Goal: Communication & Community: Share content

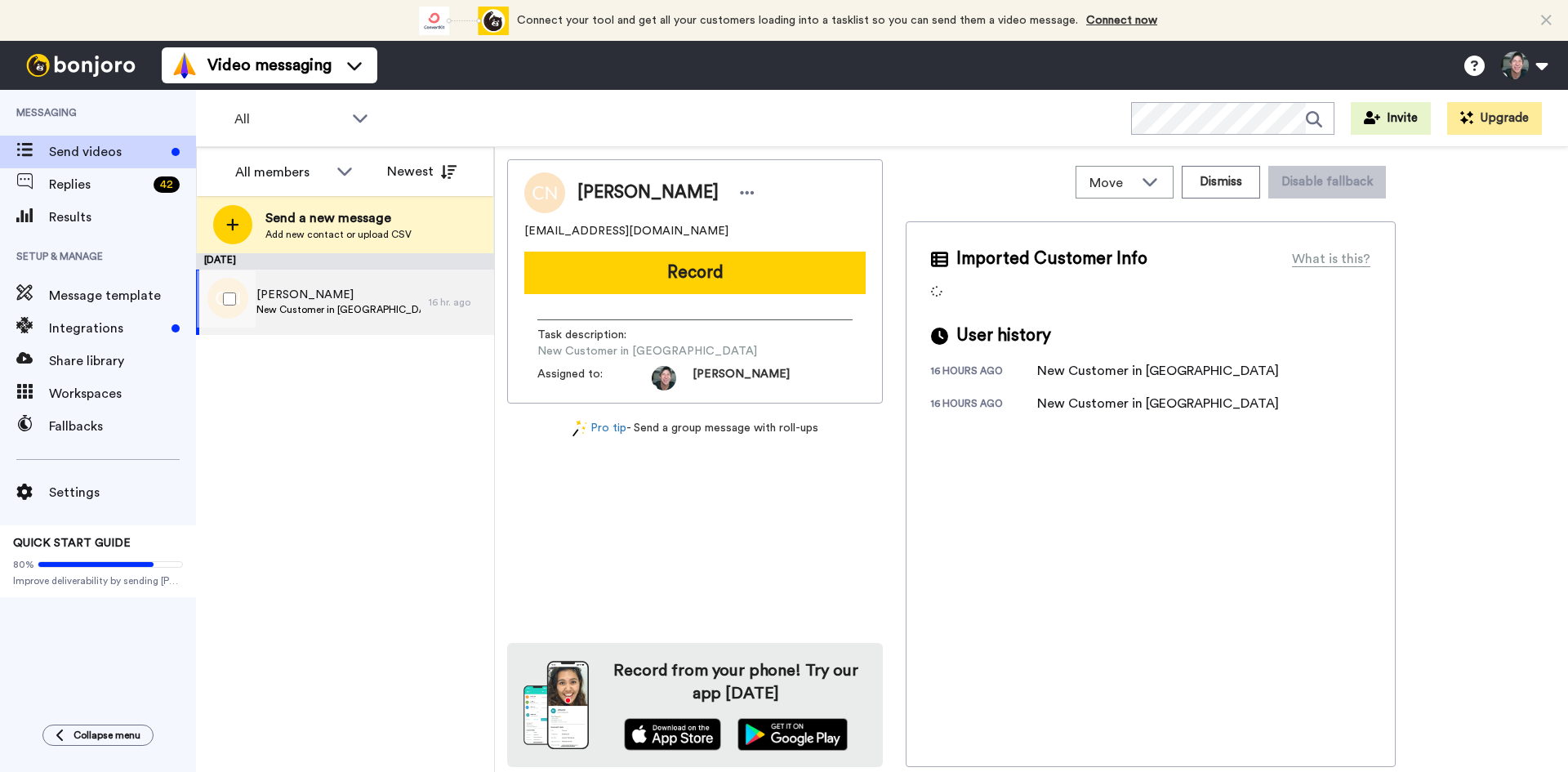
click at [307, 293] on span "[PERSON_NAME]" at bounding box center [338, 294] width 164 height 16
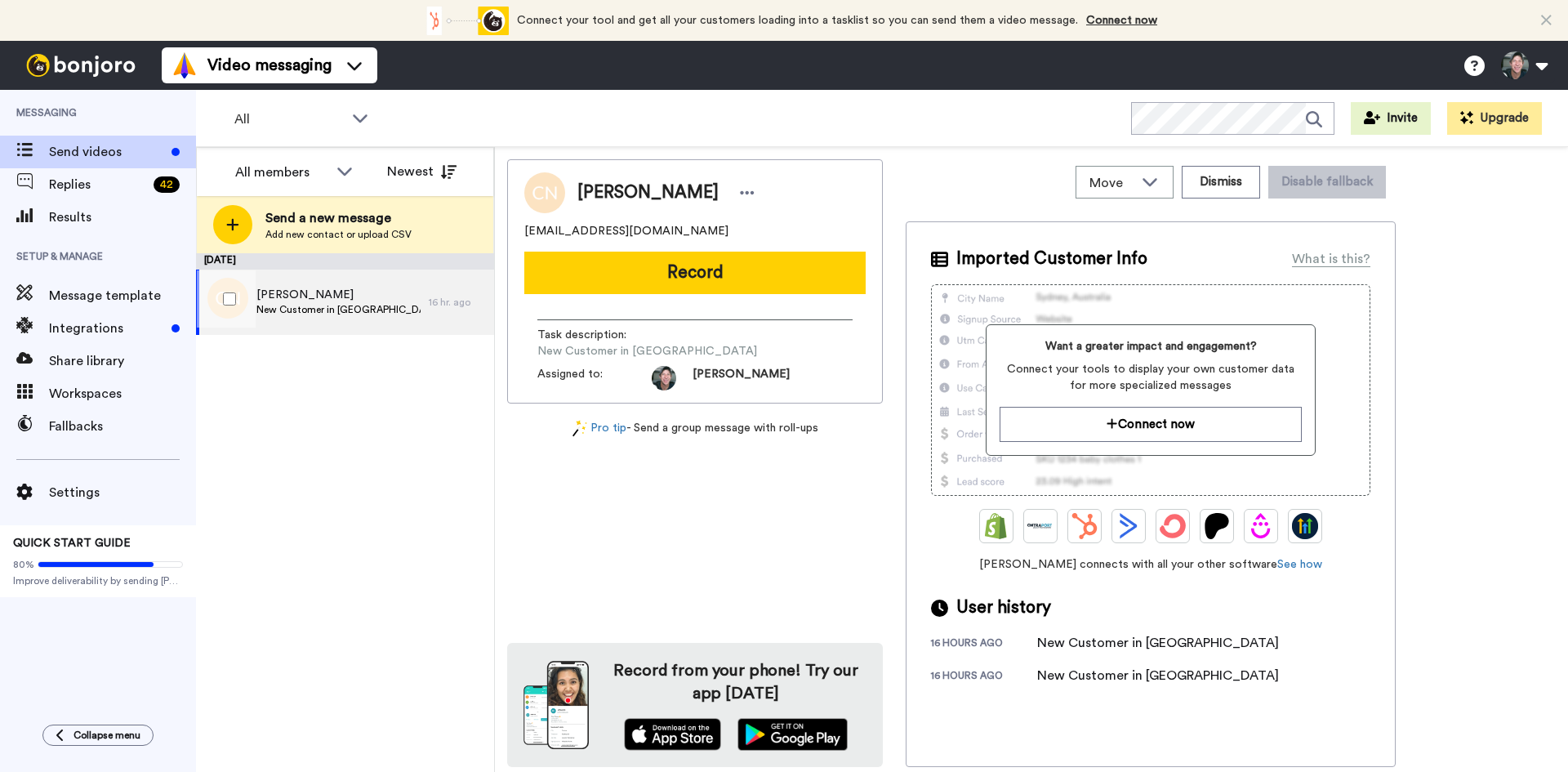
click at [317, 301] on span "[PERSON_NAME]" at bounding box center [338, 294] width 164 height 16
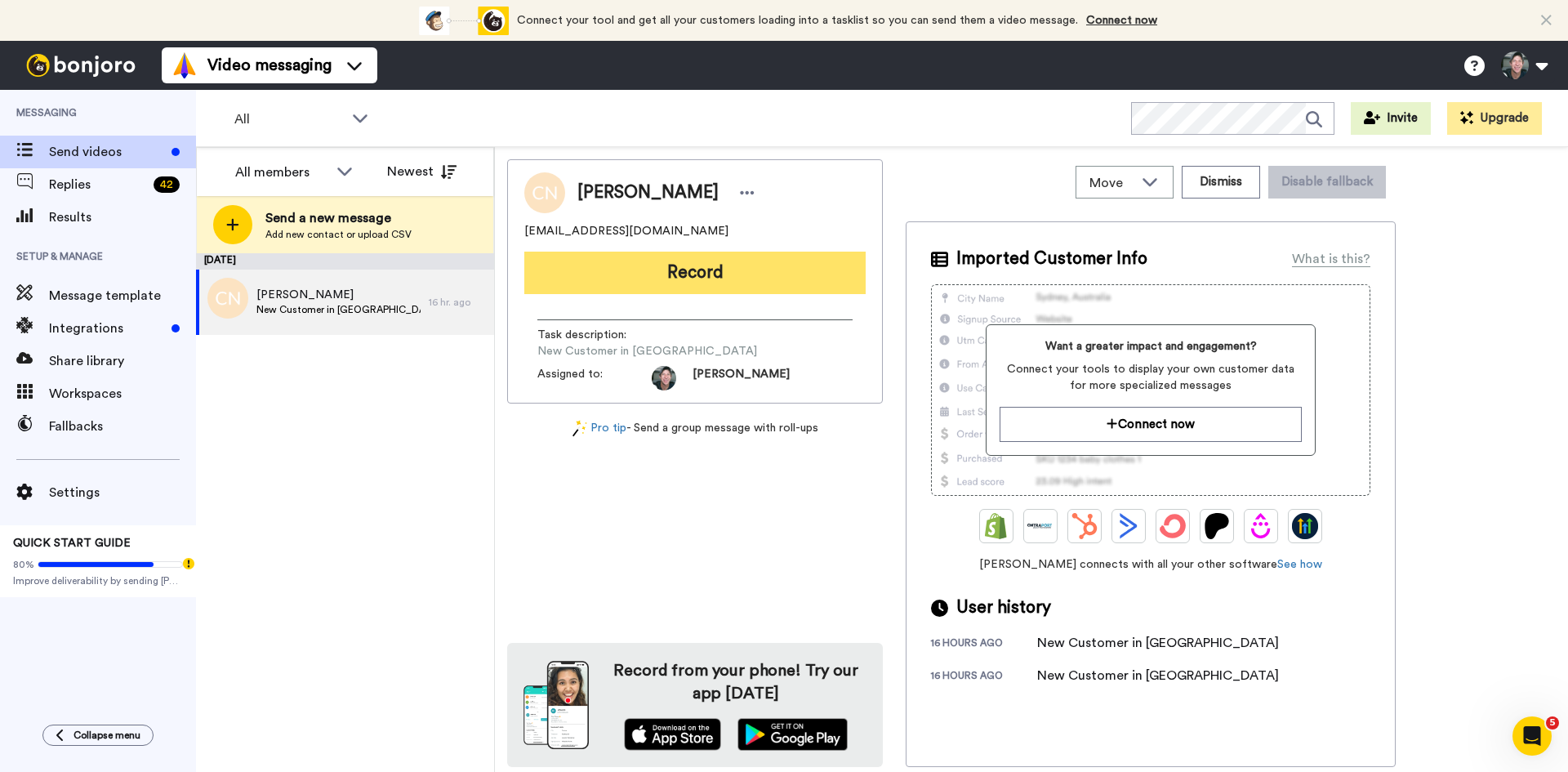
click at [703, 280] on button "Record" at bounding box center [695, 273] width 341 height 43
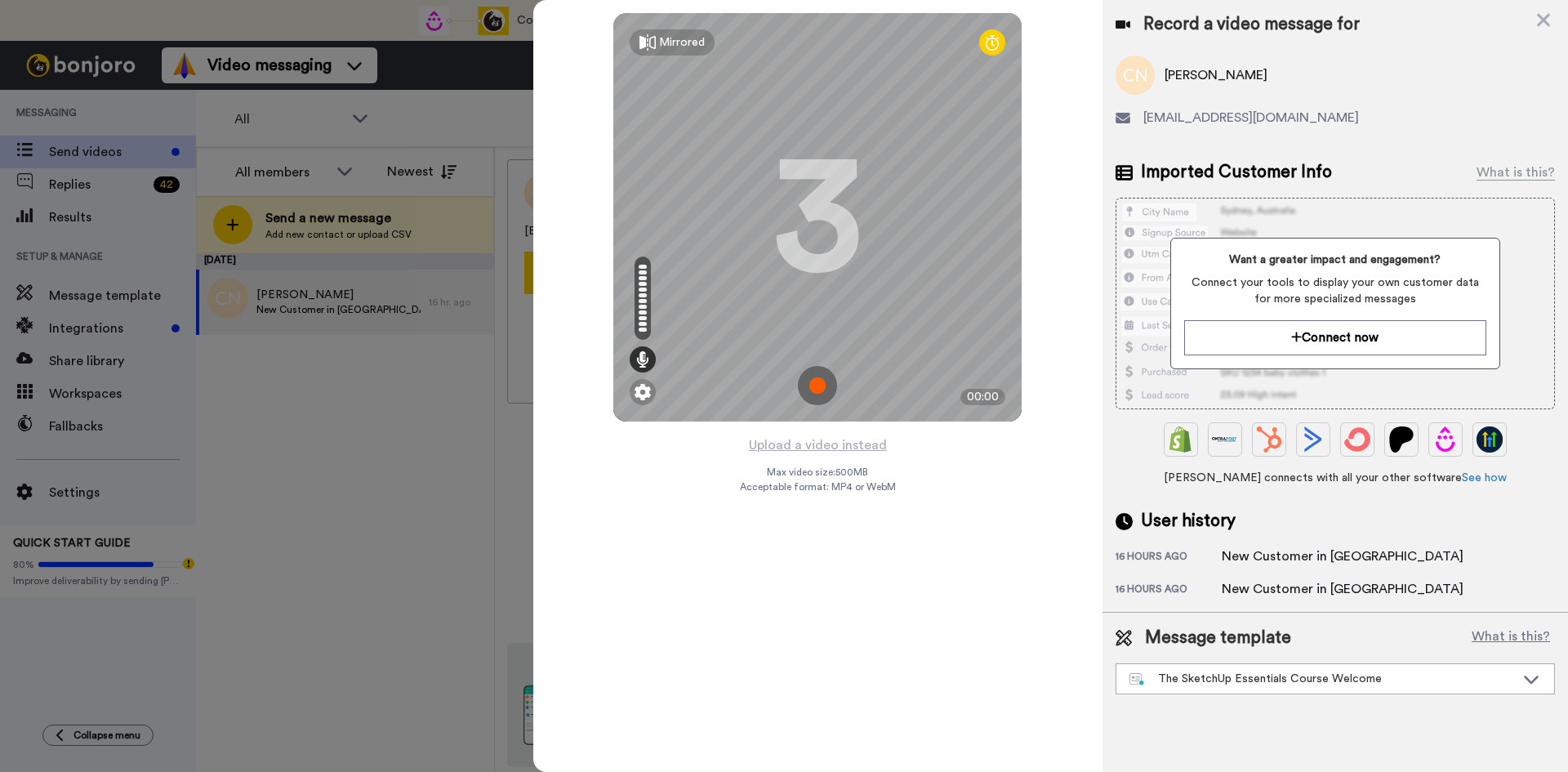
click at [815, 379] on img at bounding box center [817, 385] width 39 height 39
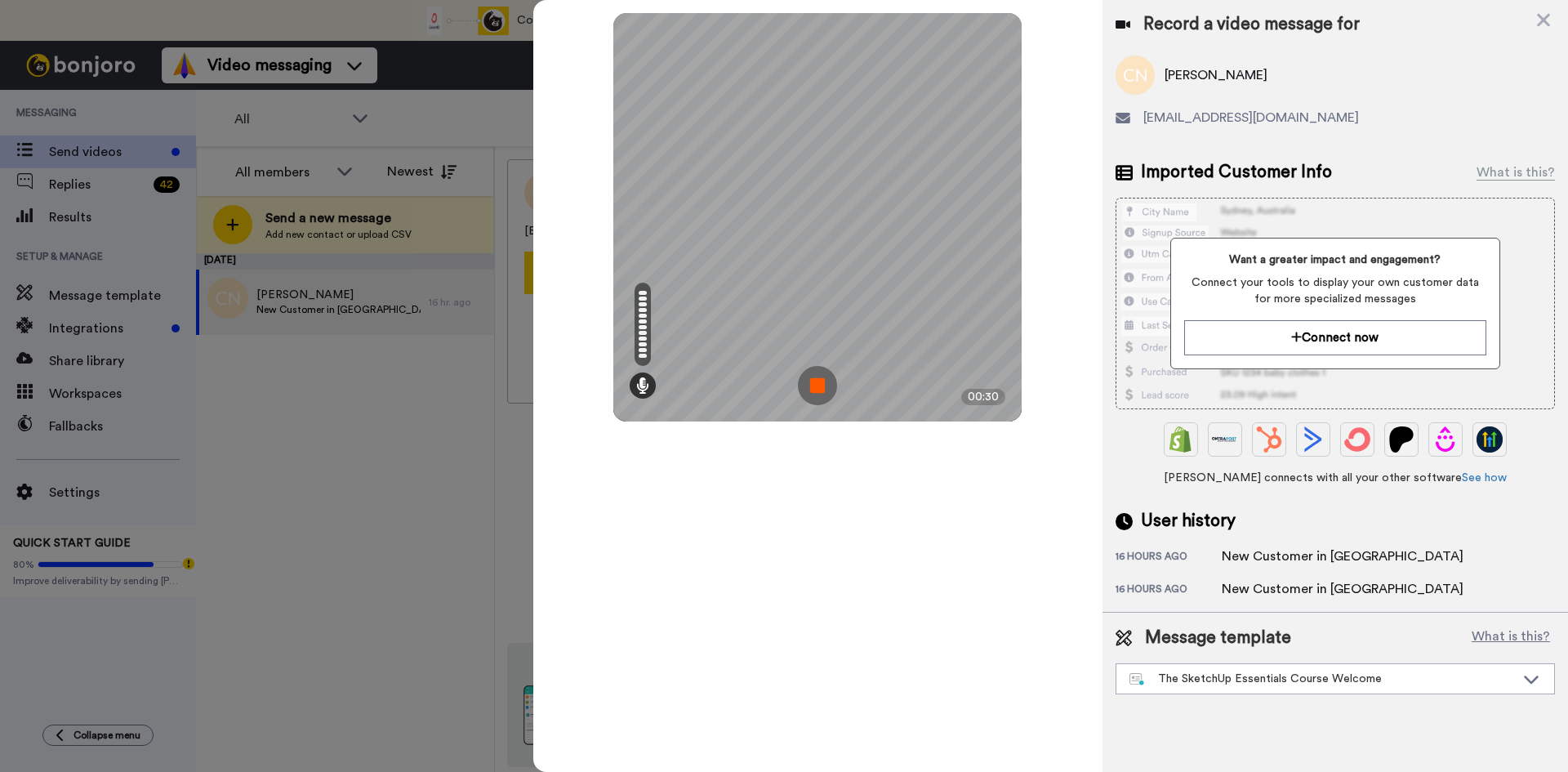
click at [815, 379] on img at bounding box center [817, 385] width 39 height 39
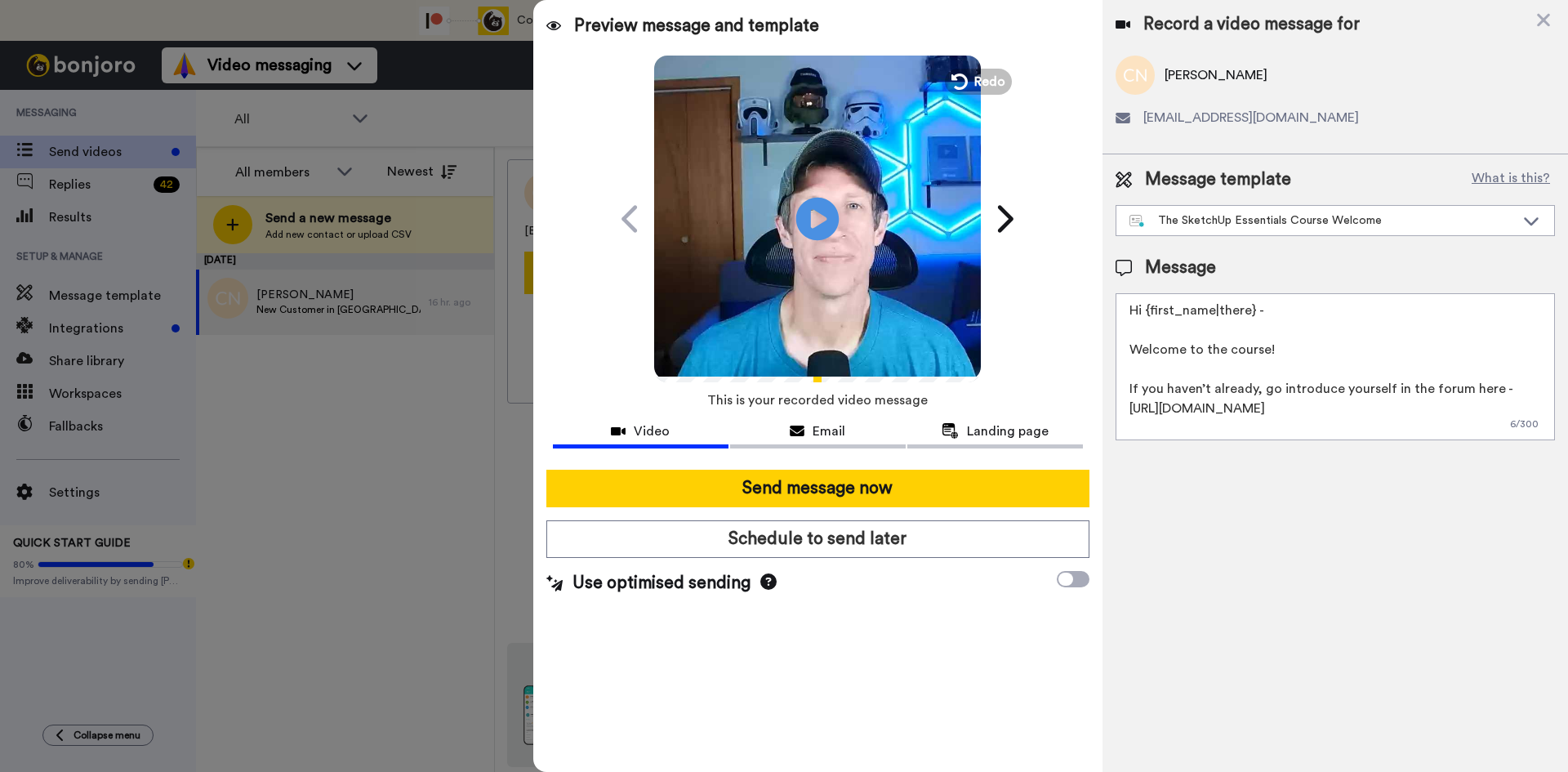
click at [823, 209] on icon at bounding box center [817, 218] width 43 height 43
click at [810, 220] on icon at bounding box center [817, 218] width 43 height 43
click at [815, 373] on div "0:00 / 0:30" at bounding box center [817, 359] width 327 height 34
click at [877, 381] on div "Preview message and template Play/Pause 0:00 / 0:30 Welcome to the SketchUp Ess…" at bounding box center [817, 386] width 569 height 772
click at [822, 218] on icon "Play/Pause" at bounding box center [817, 218] width 43 height 77
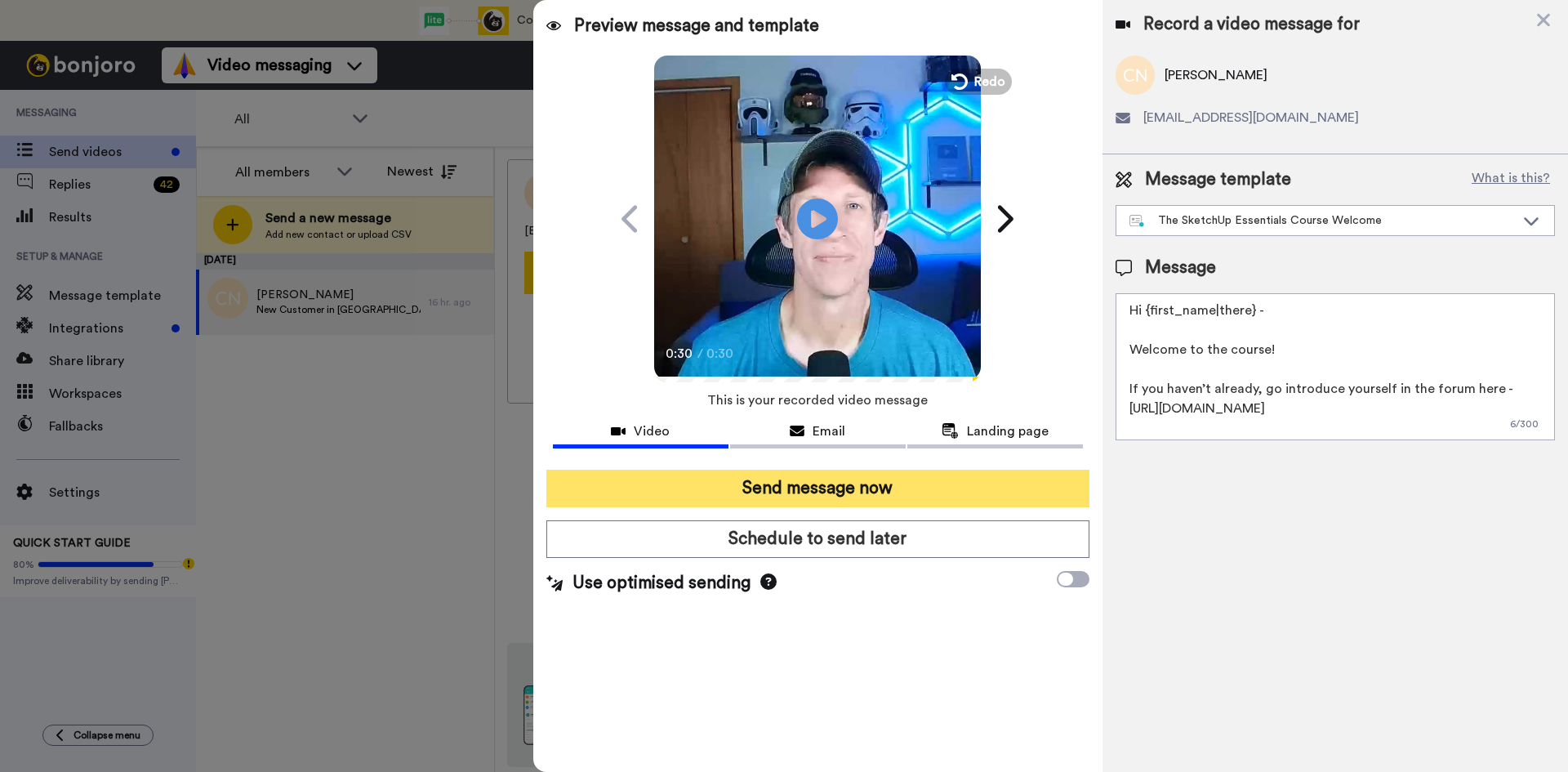
click at [833, 481] on button "Send message now" at bounding box center [817, 488] width 543 height 38
